Goal: Book appointment/travel/reservation

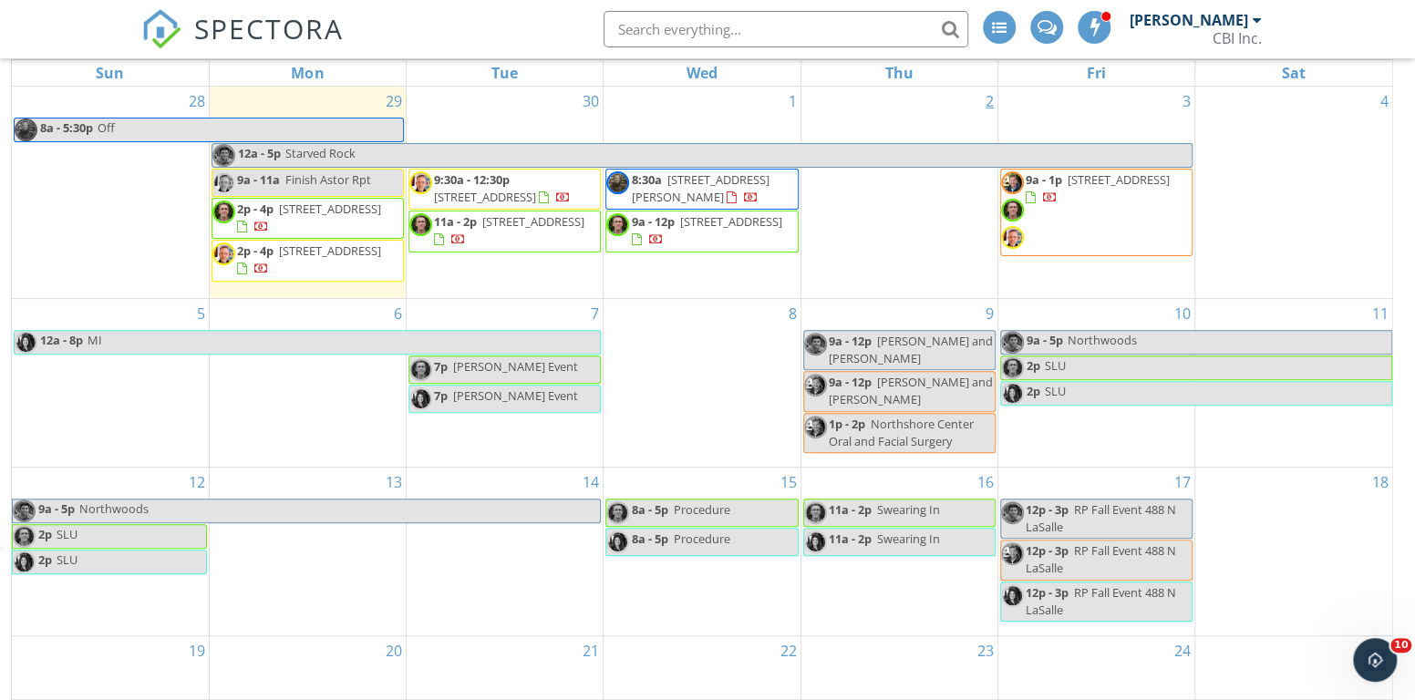
scroll to position [243, 0]
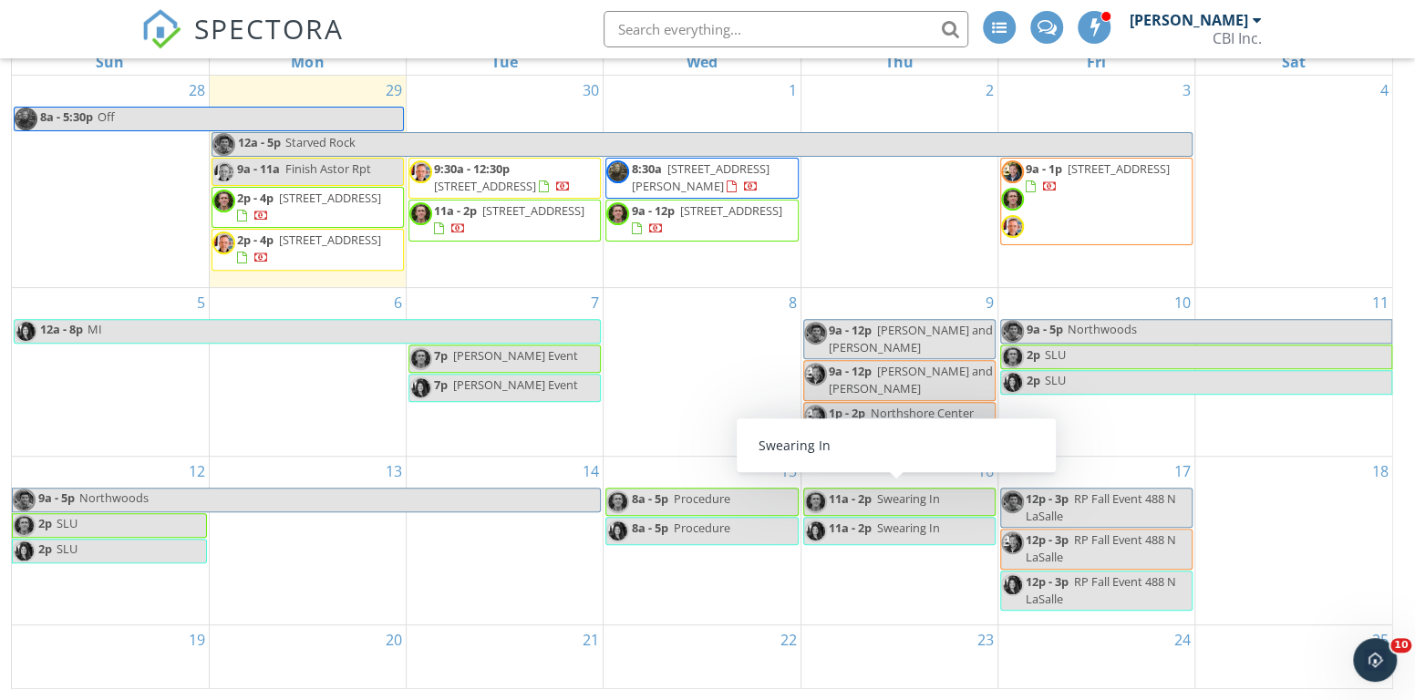
click at [904, 491] on span "Swearing In" at bounding box center [908, 499] width 63 height 16
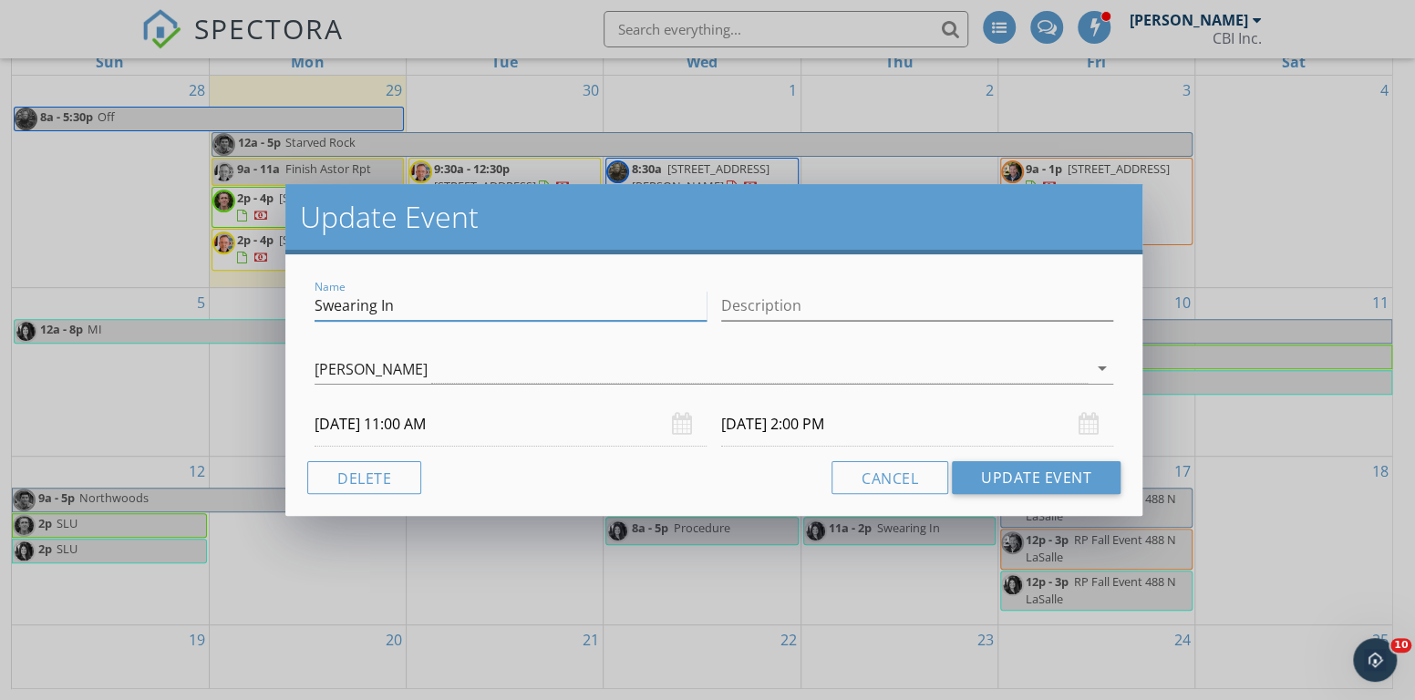
click at [405, 299] on input "Swearing In" at bounding box center [511, 306] width 392 height 30
type input "S"
type input "Off"
click at [1013, 479] on button "Update Event" at bounding box center [1036, 477] width 169 height 33
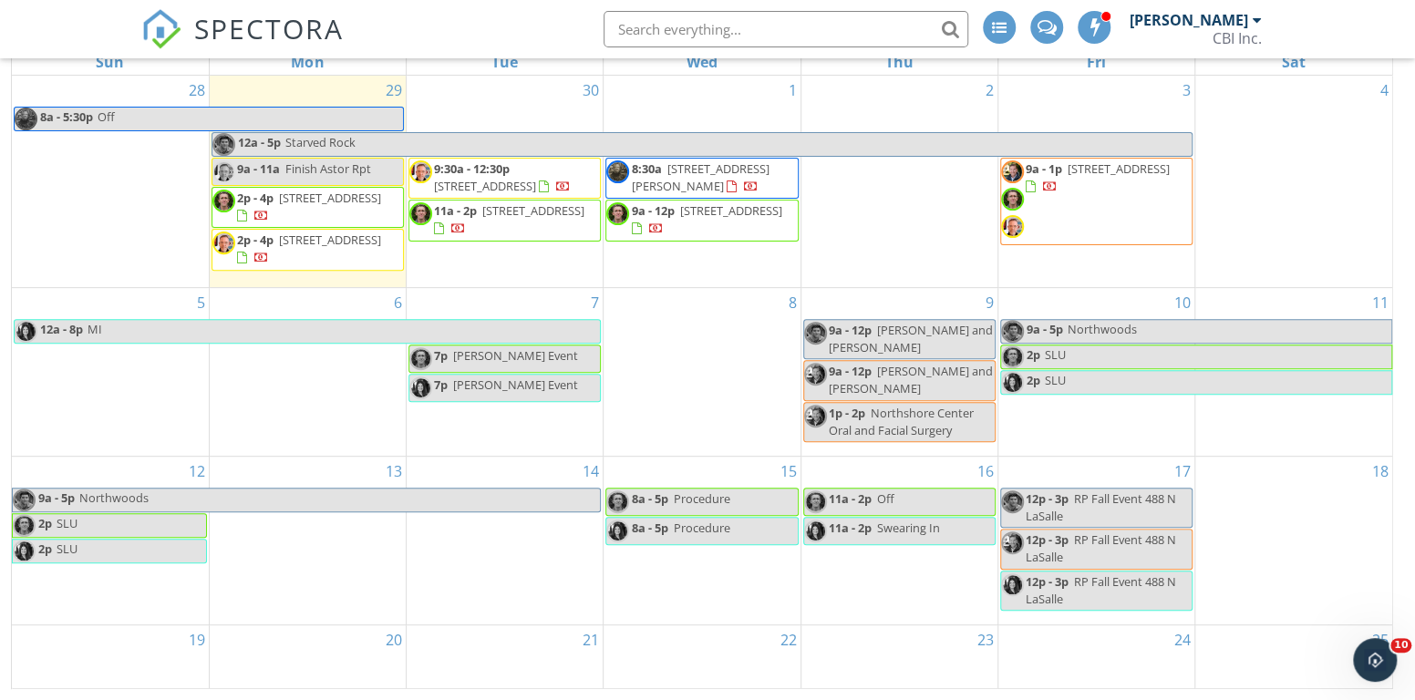
click at [901, 503] on link "11a - 2p Off" at bounding box center [899, 502] width 192 height 28
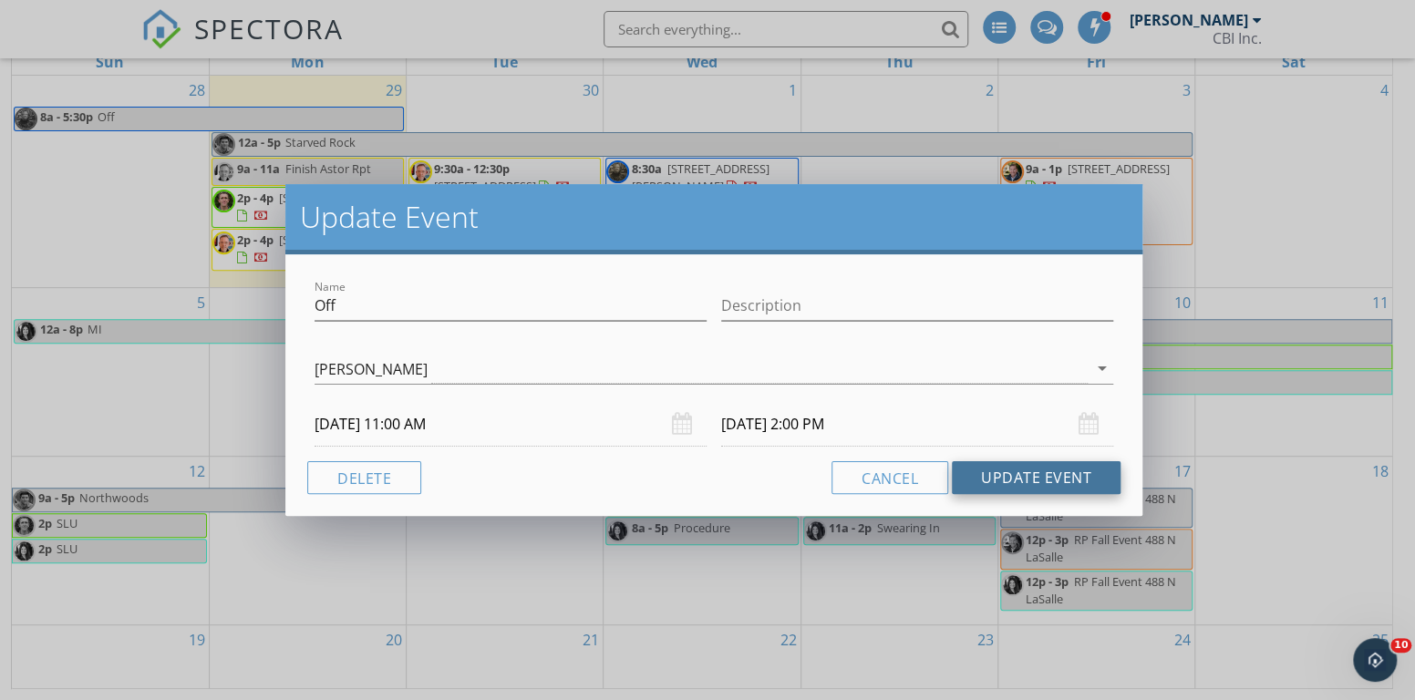
click at [1045, 482] on button "Update Event" at bounding box center [1036, 477] width 169 height 33
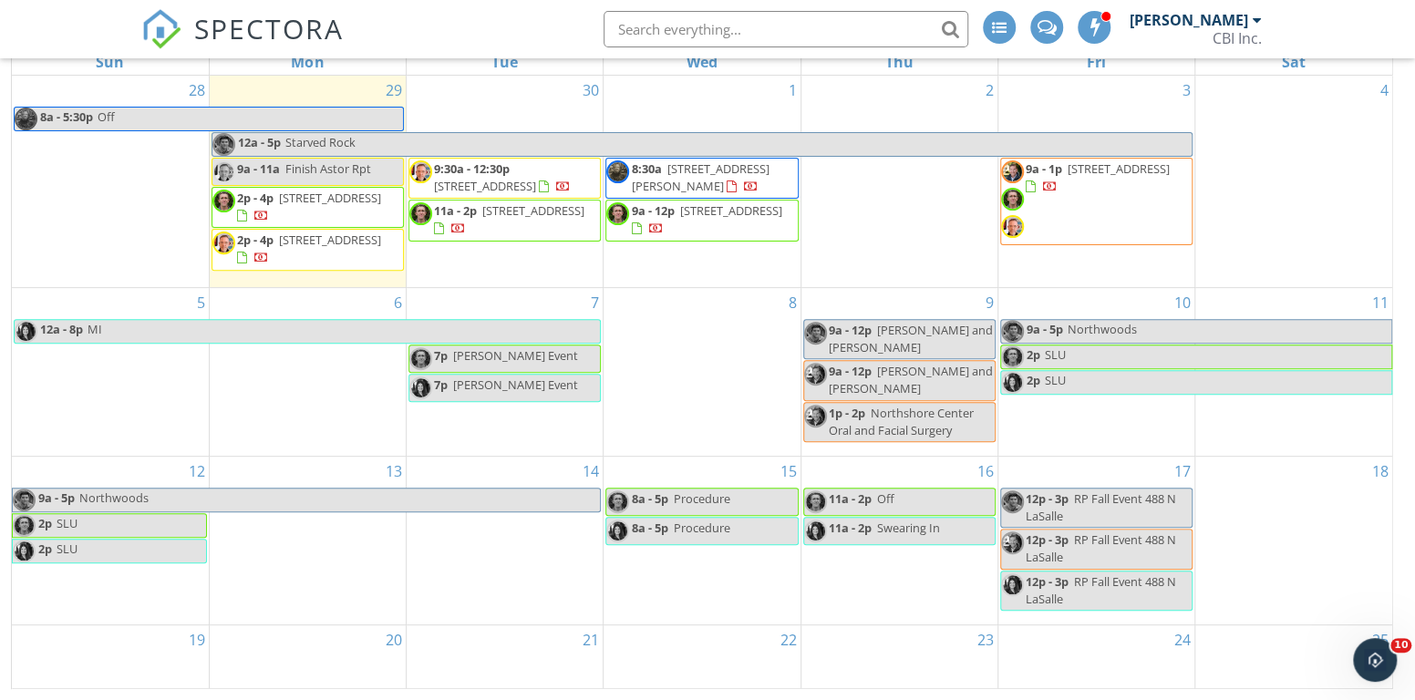
click at [901, 520] on span "Swearing In" at bounding box center [908, 528] width 63 height 16
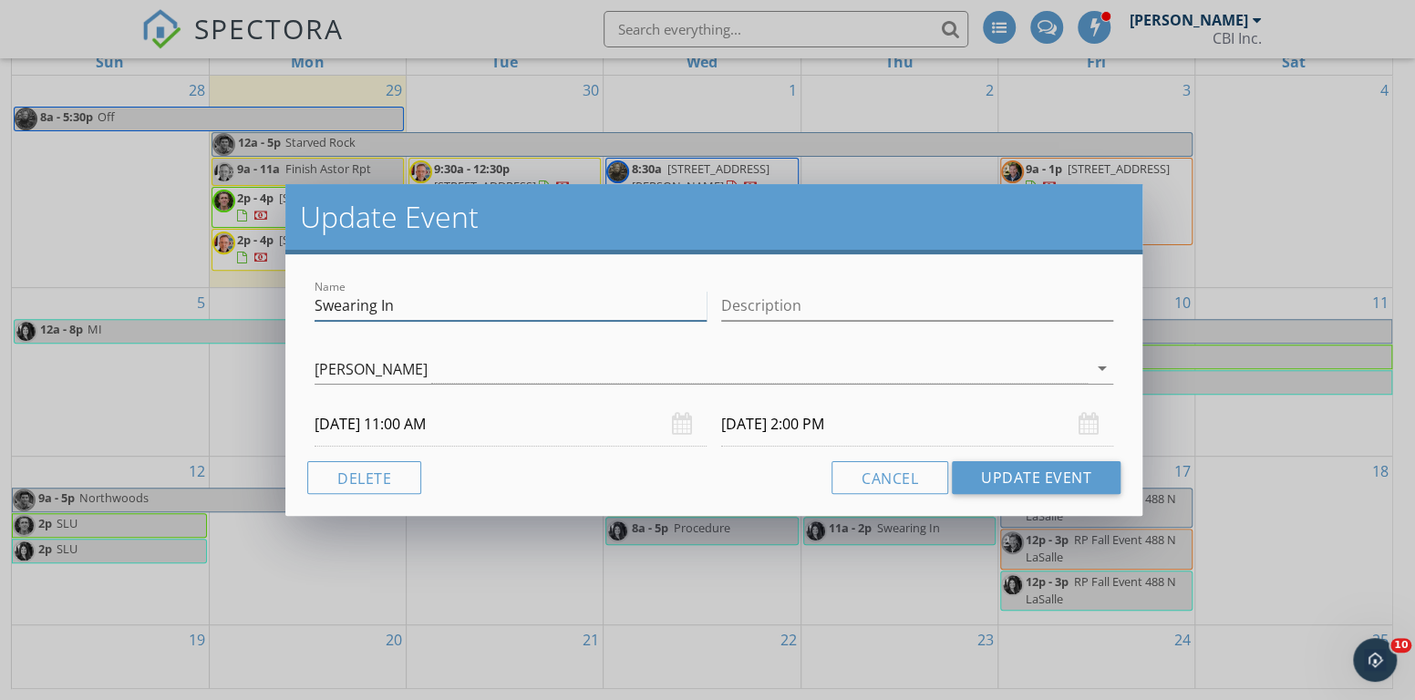
click at [403, 297] on input "Swearing In" at bounding box center [511, 306] width 392 height 30
type input "S"
type input "Off"
click at [1047, 476] on button "Update Event" at bounding box center [1036, 477] width 169 height 33
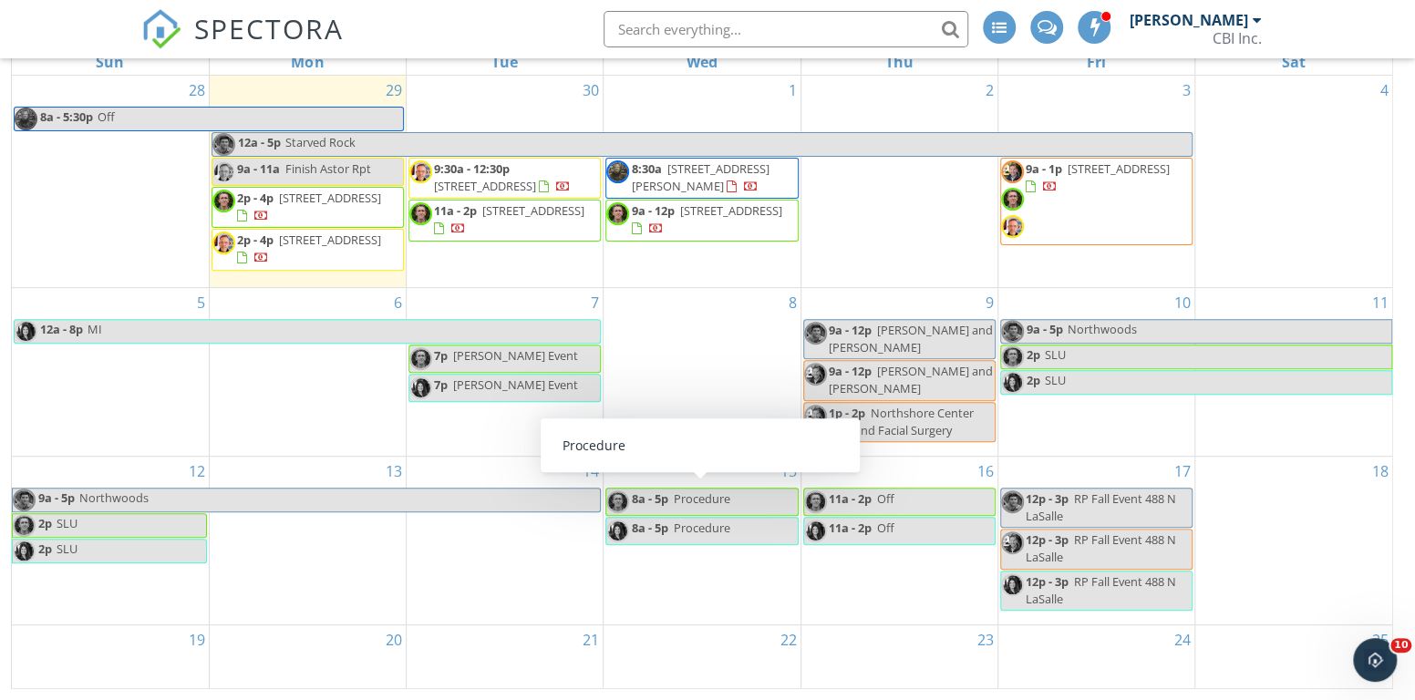
click at [710, 491] on span "Procedure" at bounding box center [701, 499] width 57 height 16
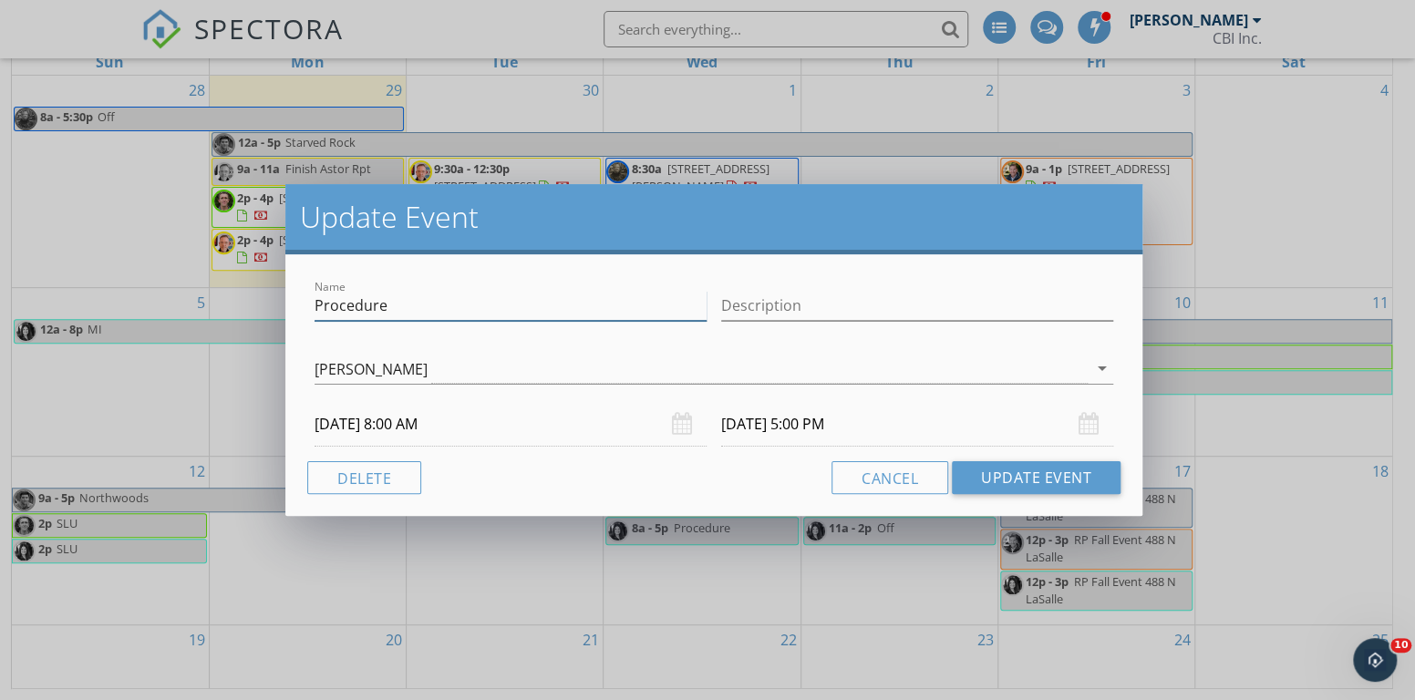
click at [449, 301] on input "Procedure" at bounding box center [511, 306] width 392 height 30
type input "Procedure u of [GEOGRAPHIC_DATA]"
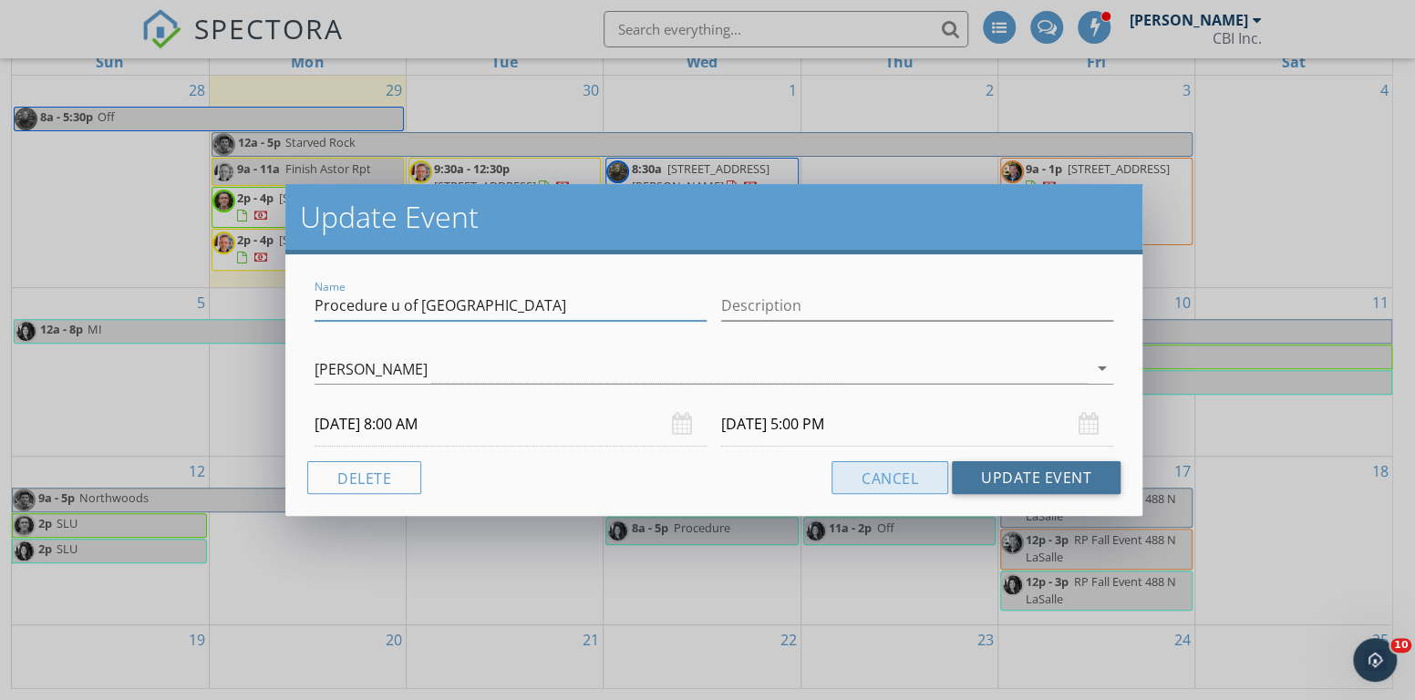
click at [987, 476] on button "Update Event" at bounding box center [1036, 477] width 169 height 33
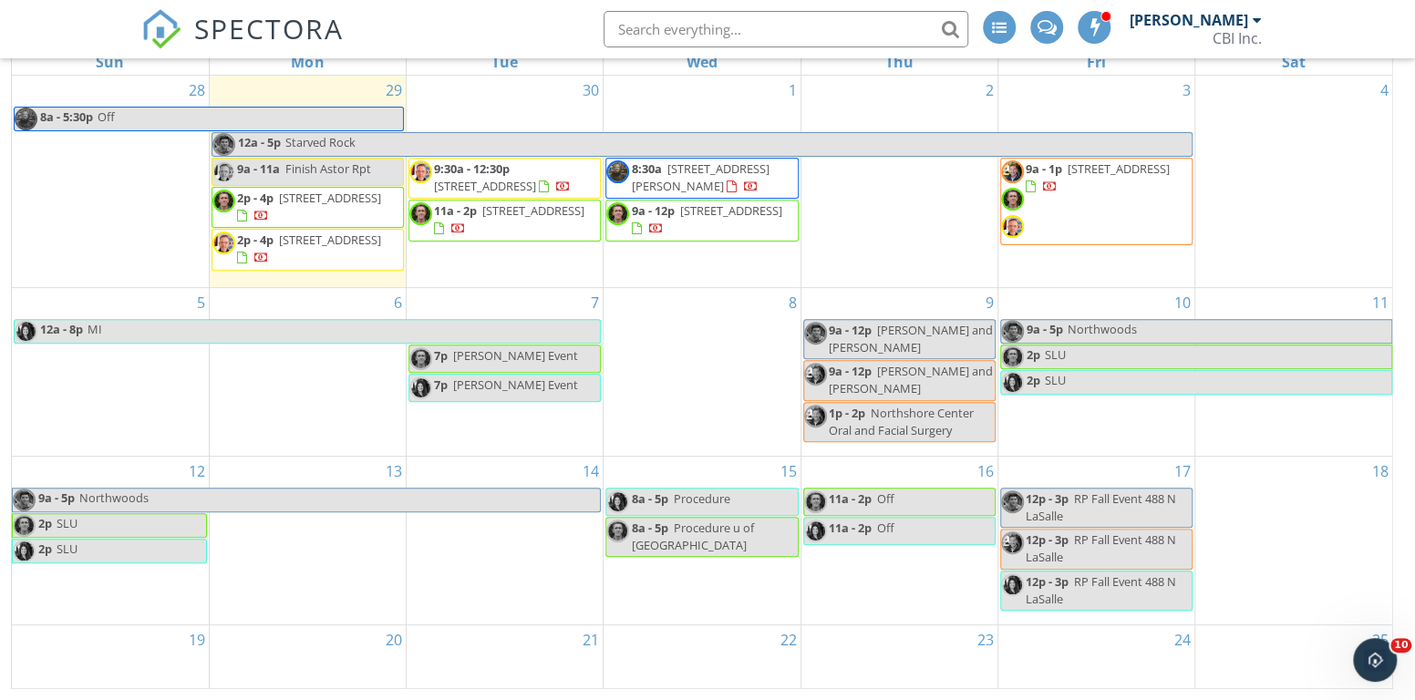
click at [696, 491] on span "Procedure" at bounding box center [701, 499] width 57 height 16
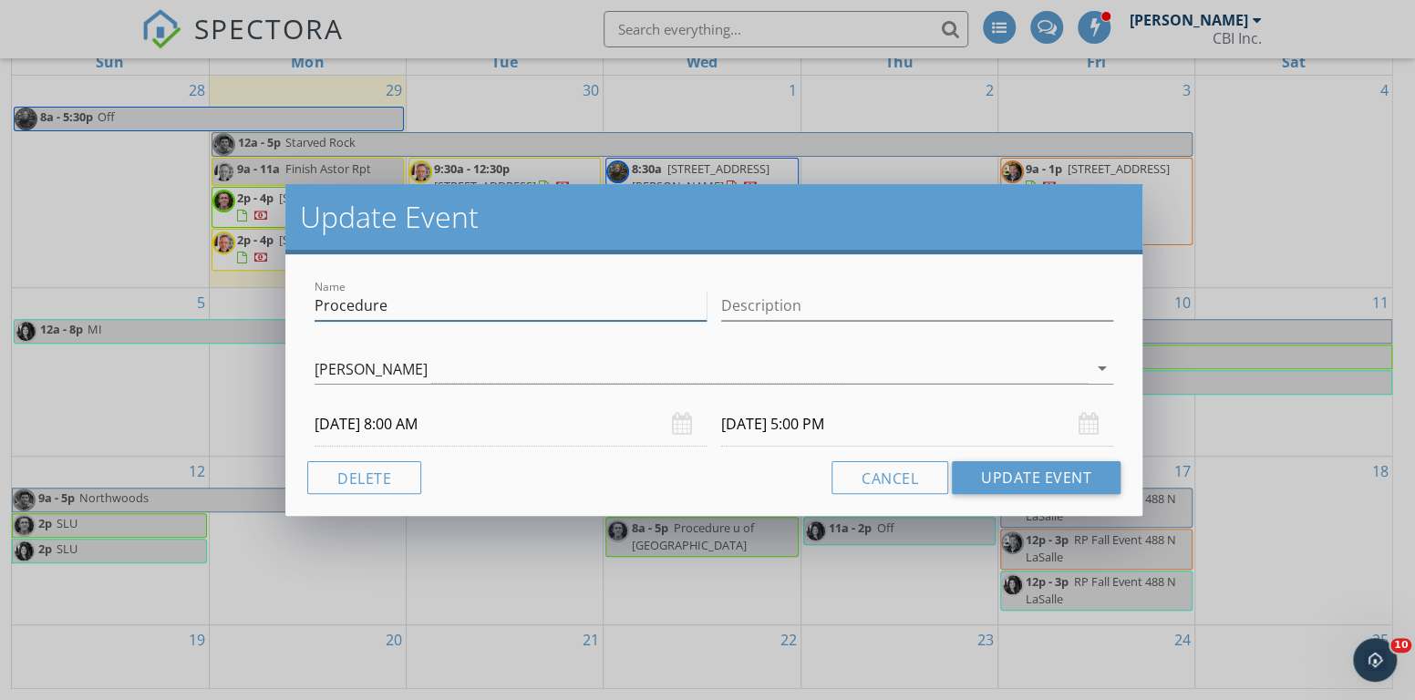
click at [447, 304] on input "Procedure" at bounding box center [511, 306] width 392 height 30
type input "Procedure u of [GEOGRAPHIC_DATA]"
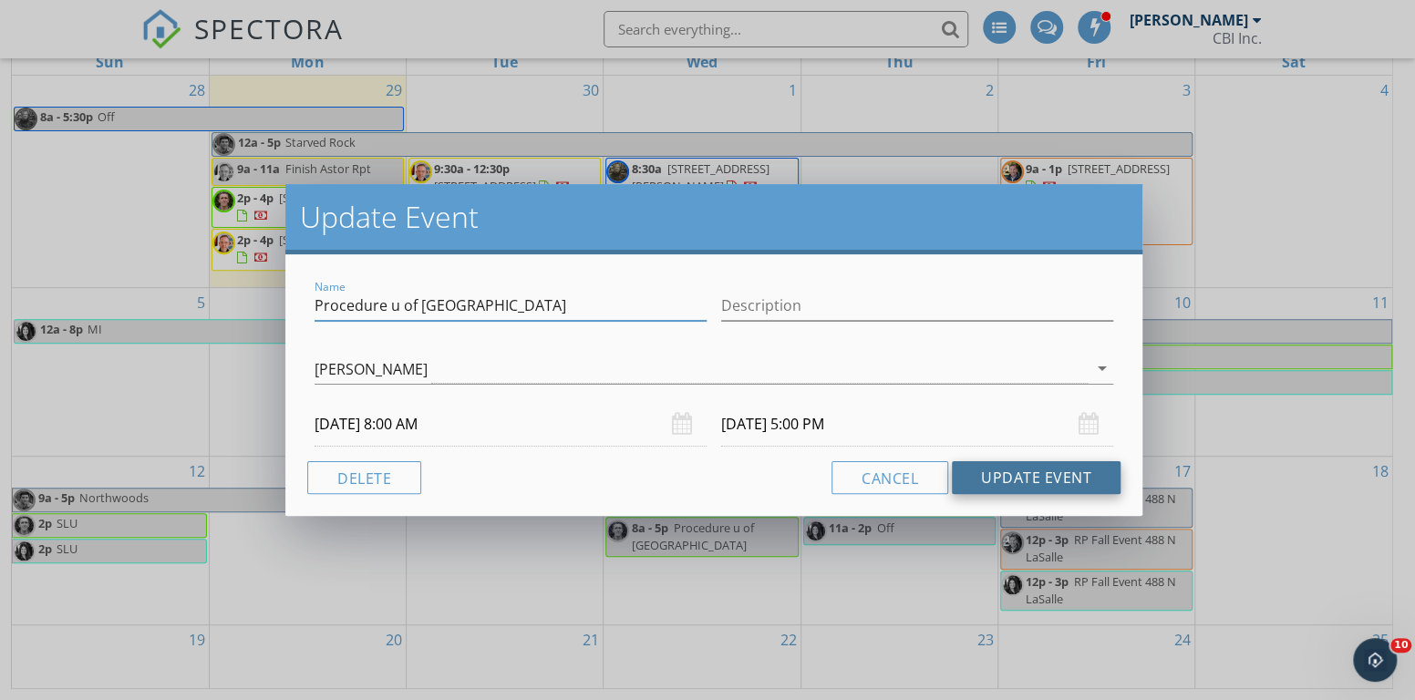
click at [1003, 468] on button "Update Event" at bounding box center [1036, 477] width 169 height 33
